Goal: Transaction & Acquisition: Register for event/course

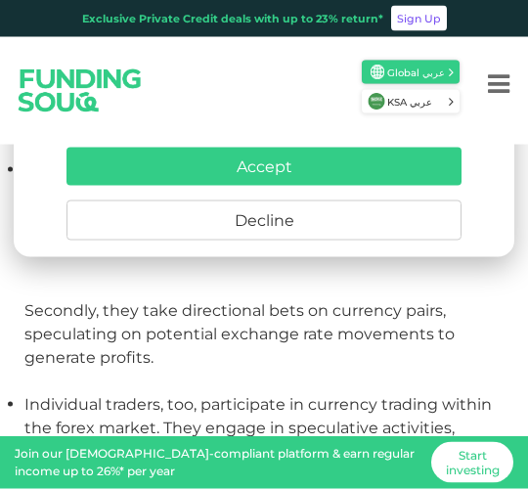
scroll to position [886, 0]
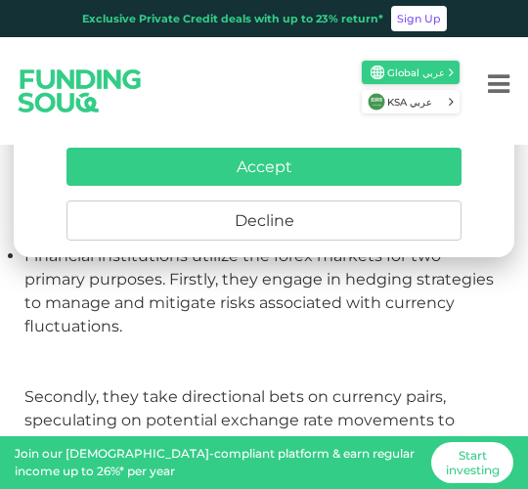
click at [329, 119] on div "For Investors For Businesses More About Us Global عربي" at bounding box center [264, 90] width 528 height 107
click at [338, 119] on div "For Investors For Businesses More About Us Global عربي" at bounding box center [264, 90] width 528 height 107
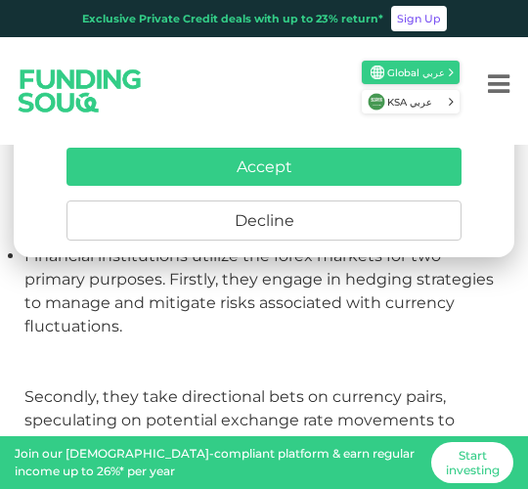
click at [381, 109] on img at bounding box center [376, 102] width 18 height 18
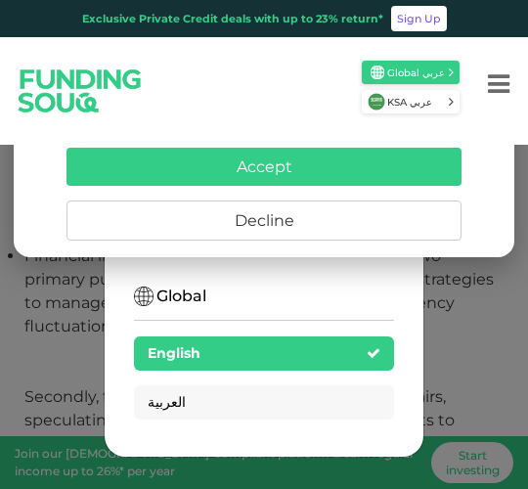
click at [313, 119] on div "For Investors For Businesses More About Us Global عربي" at bounding box center [264, 90] width 528 height 107
click at [341, 119] on div "For Investors For Businesses More About Us Global عربي" at bounding box center [264, 90] width 528 height 107
click at [315, 119] on div "For Investors For Businesses More About Us Global عربي" at bounding box center [264, 90] width 528 height 107
click at [411, 119] on div "For Investors For Businesses More About Us Global عربي" at bounding box center [264, 90] width 528 height 107
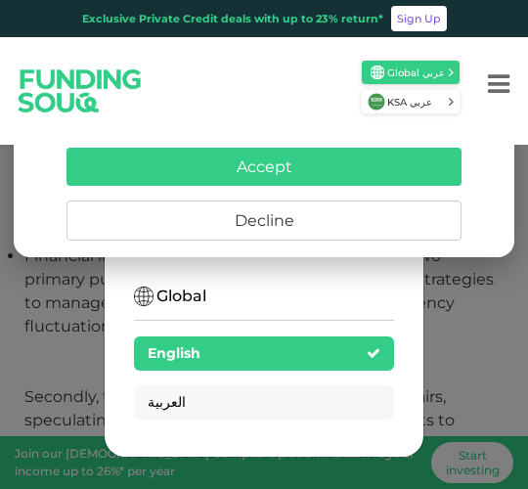
click at [405, 119] on div "For Investors For Businesses More About Us Global عربي" at bounding box center [264, 90] width 528 height 107
click at [254, 119] on div "For Investors For Businesses More About Us Global عربي" at bounding box center [264, 90] width 528 height 107
click at [341, 119] on div "For Investors For Businesses More About Us Global عربي" at bounding box center [264, 90] width 528 height 107
click at [427, 29] on link "Sign Up" at bounding box center [419, 18] width 56 height 25
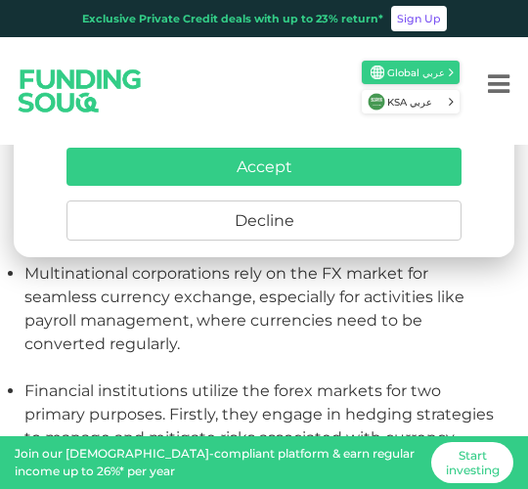
scroll to position [943, 0]
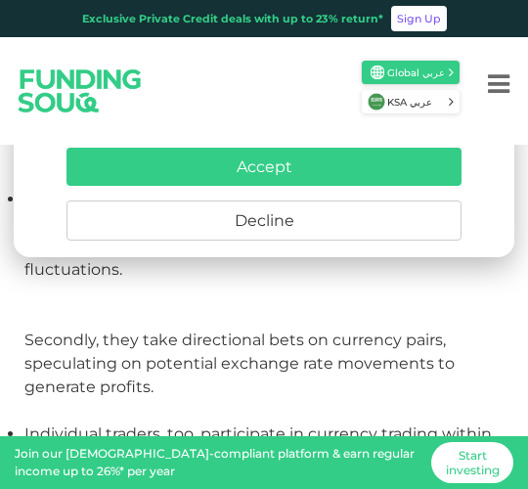
click at [324, 119] on div "For Investors For Businesses More About Us Global عربي" at bounding box center [264, 90] width 528 height 107
click at [318, 119] on div "For Investors For Businesses More About Us Global عربي" at bounding box center [264, 90] width 528 height 107
click at [304, 119] on div "For Investors For Businesses More About Us Global عربي" at bounding box center [264, 90] width 528 height 107
click at [303, 119] on div "For Investors For Businesses More About Us Global عربي" at bounding box center [264, 90] width 528 height 107
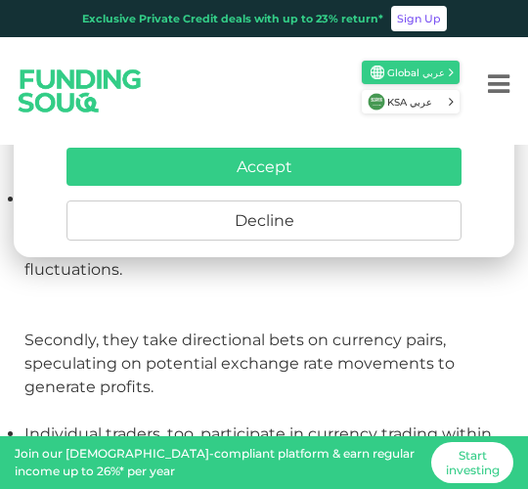
click at [408, 70] on span "Global عربي" at bounding box center [417, 72] width 60 height 15
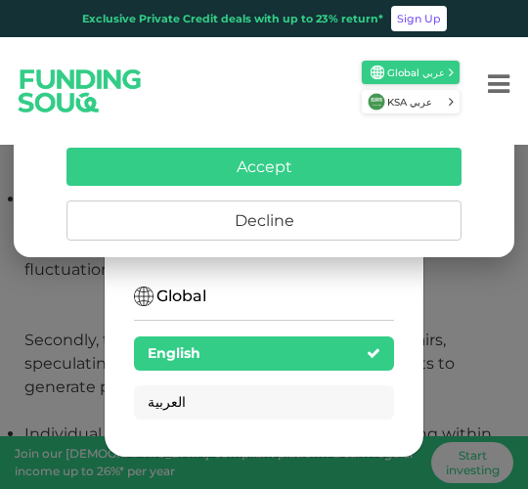
click at [280, 119] on div "For Investors For Businesses More About Us Global عربي" at bounding box center [264, 90] width 528 height 107
click at [279, 119] on div "For Investors For Businesses More About Us Global عربي" at bounding box center [264, 90] width 528 height 107
click at [275, 119] on div "For Investors For Businesses More About Us Global عربي" at bounding box center [264, 90] width 528 height 107
click at [274, 119] on div "For Investors For Businesses More About Us Global عربي" at bounding box center [264, 90] width 528 height 107
click at [327, 119] on div "For Investors For Businesses More About Us Global عربي" at bounding box center [264, 90] width 528 height 107
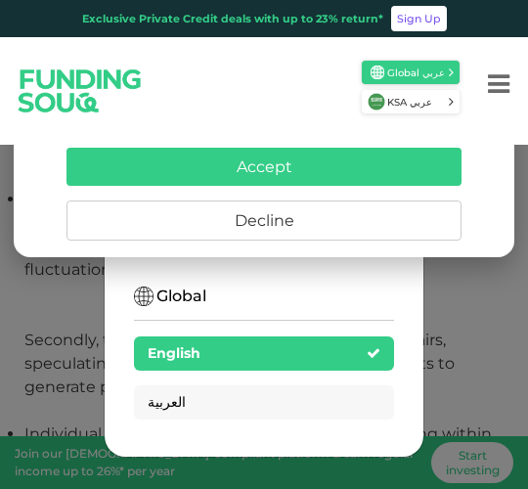
click at [326, 119] on div "For Investors For Businesses More About Us Global عربي" at bounding box center [264, 90] width 528 height 107
click at [294, 119] on div "For Investors For Businesses More About Us Global عربي" at bounding box center [264, 90] width 528 height 107
click at [493, 88] on icon "Menu" at bounding box center [498, 83] width 21 height 25
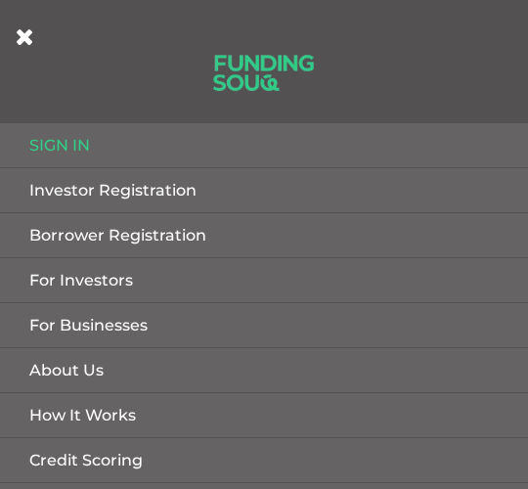
click at [326, 119] on link at bounding box center [263, 61] width 127 height 122
